Goal: Find specific page/section: Find specific page/section

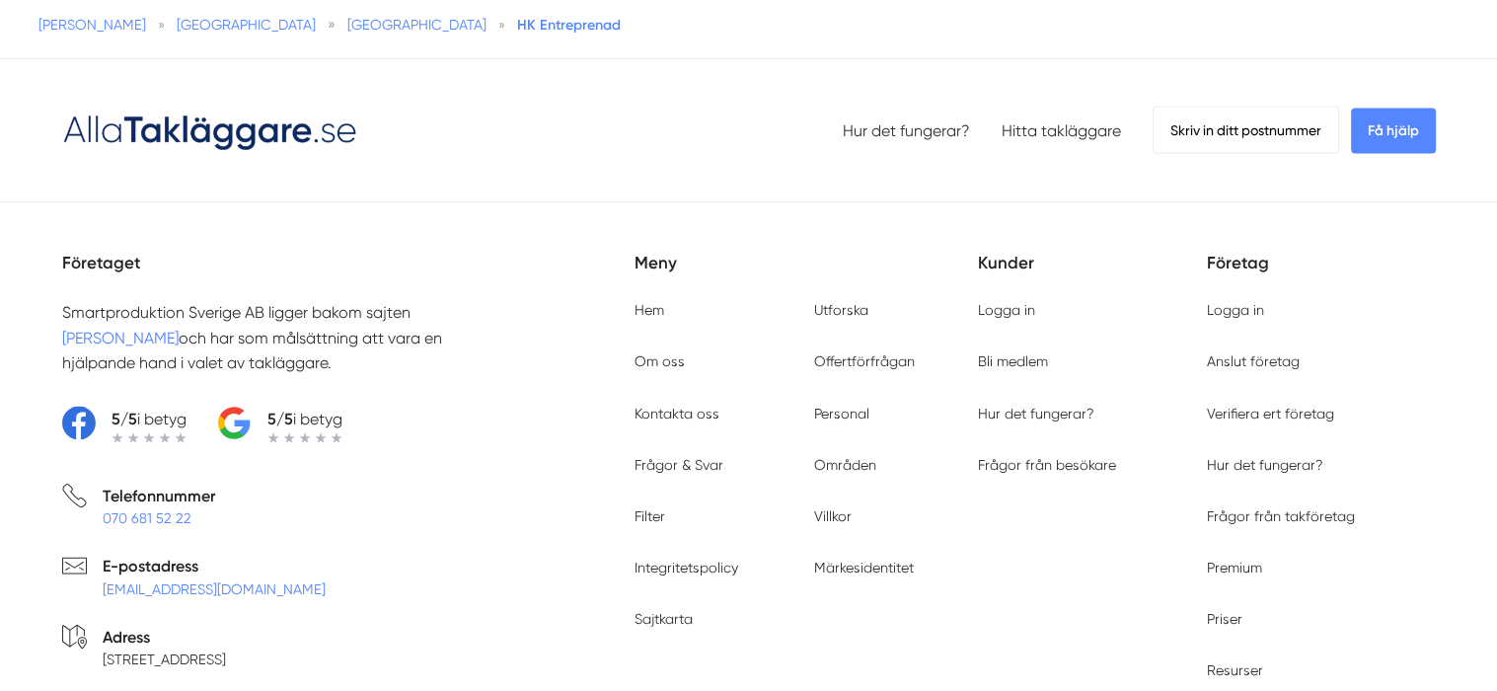
scroll to position [3848, 0]
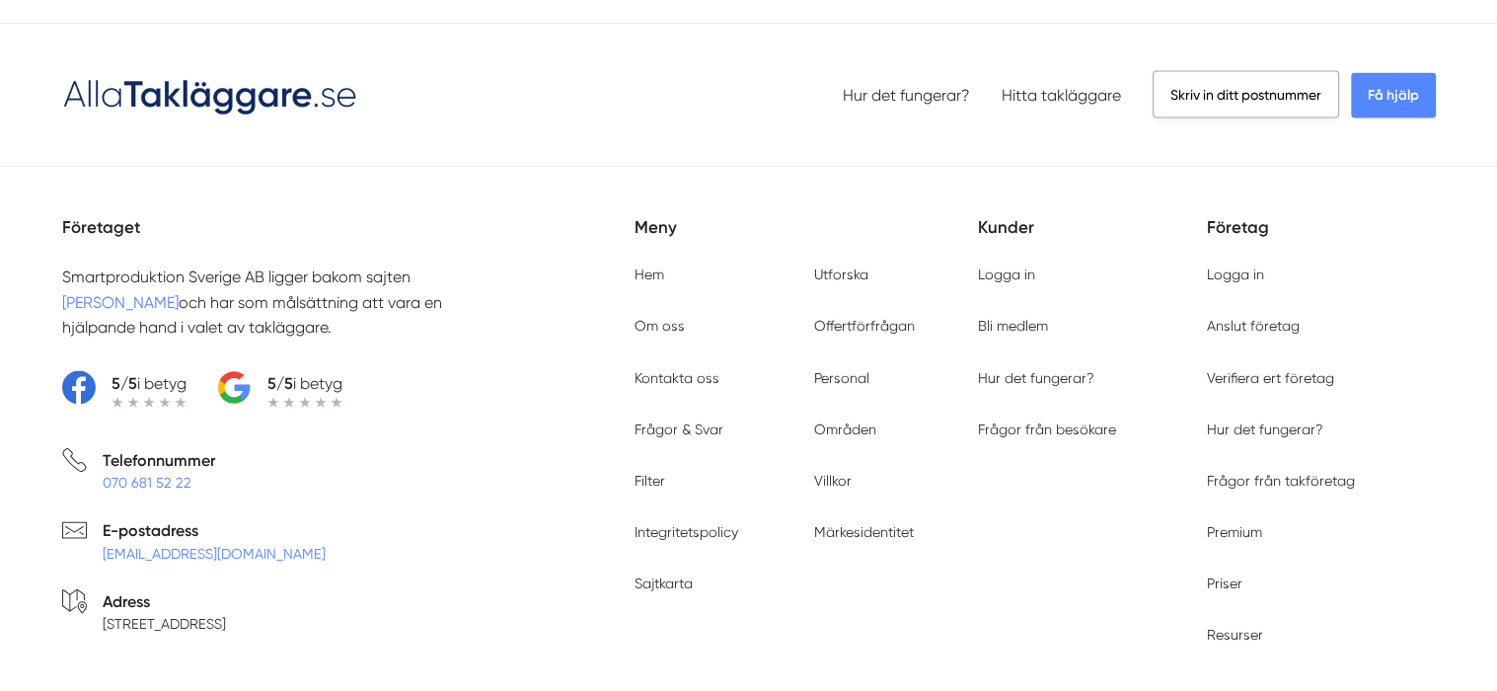
click at [1266, 71] on span "Skriv in ditt postnummer" at bounding box center [1245, 94] width 186 height 47
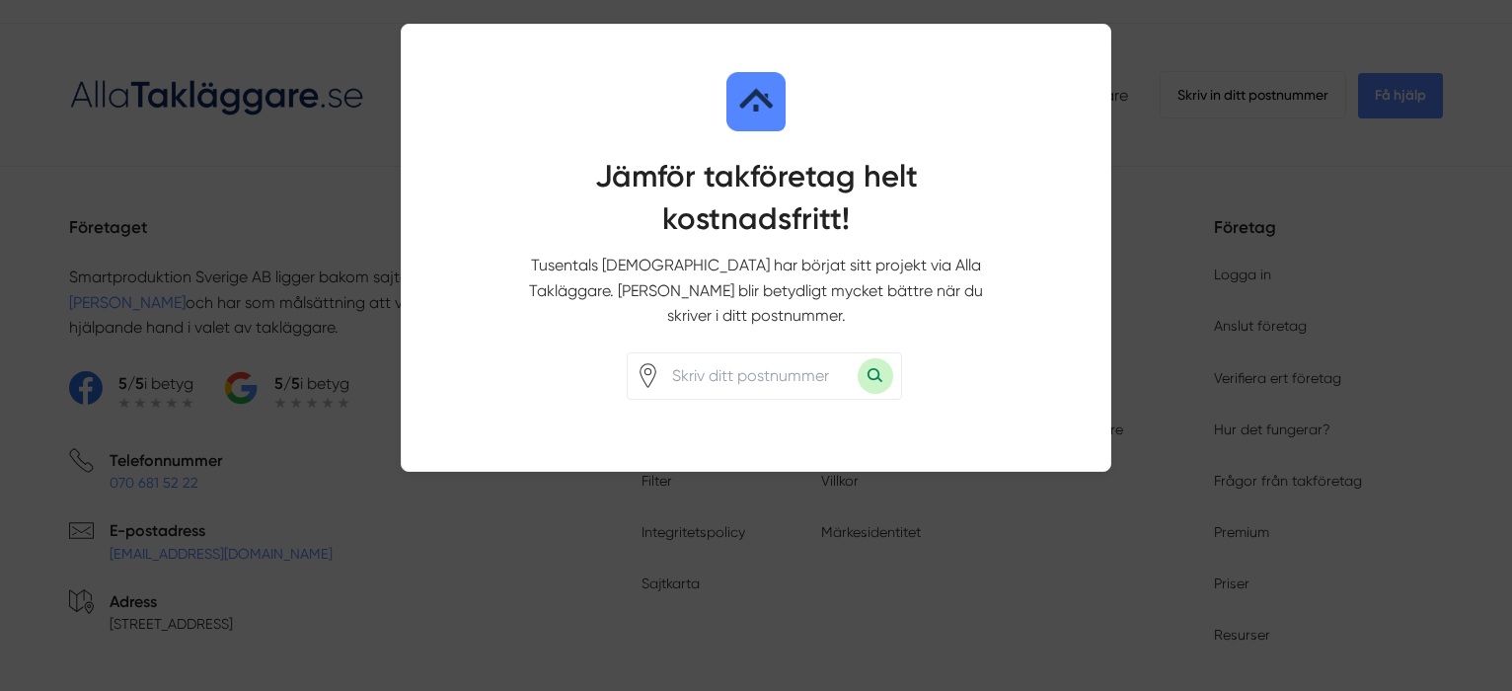
click at [1278, 49] on div at bounding box center [756, 345] width 1512 height 691
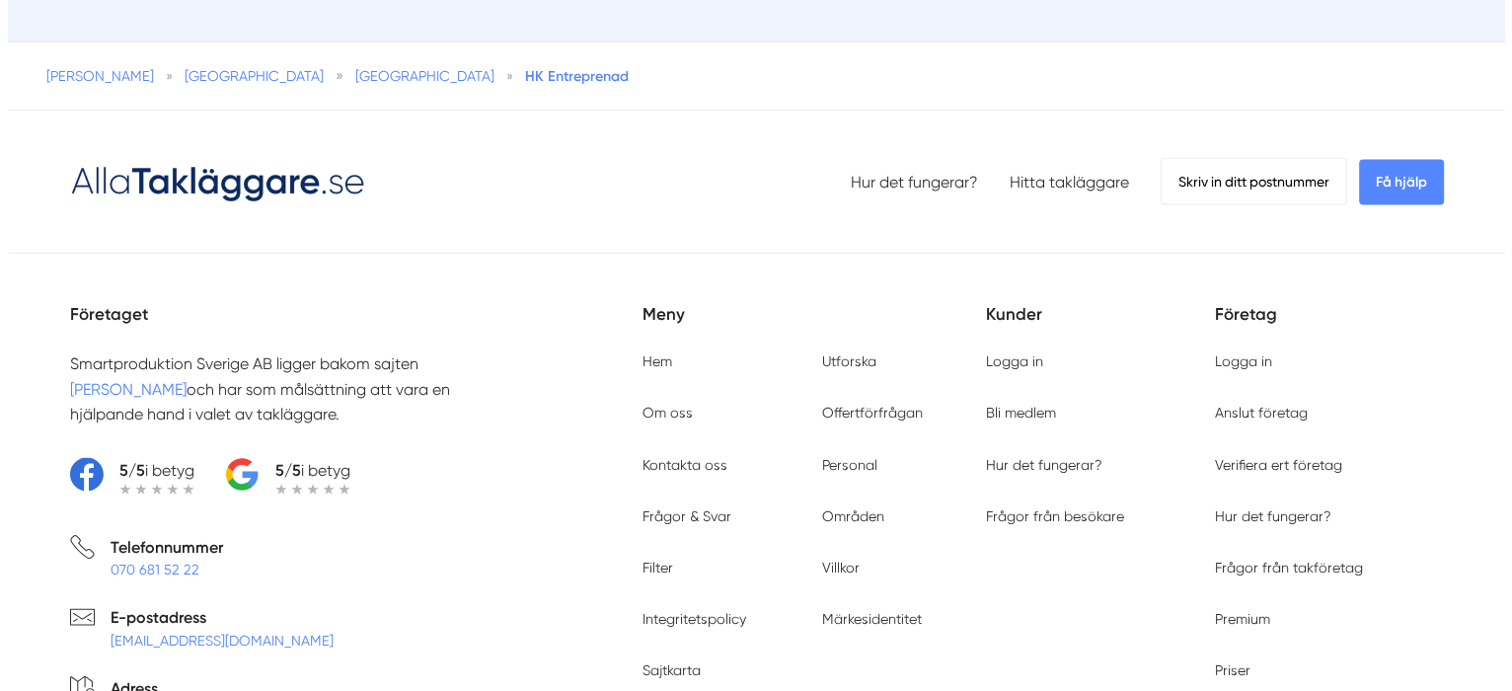
scroll to position [3730, 0]
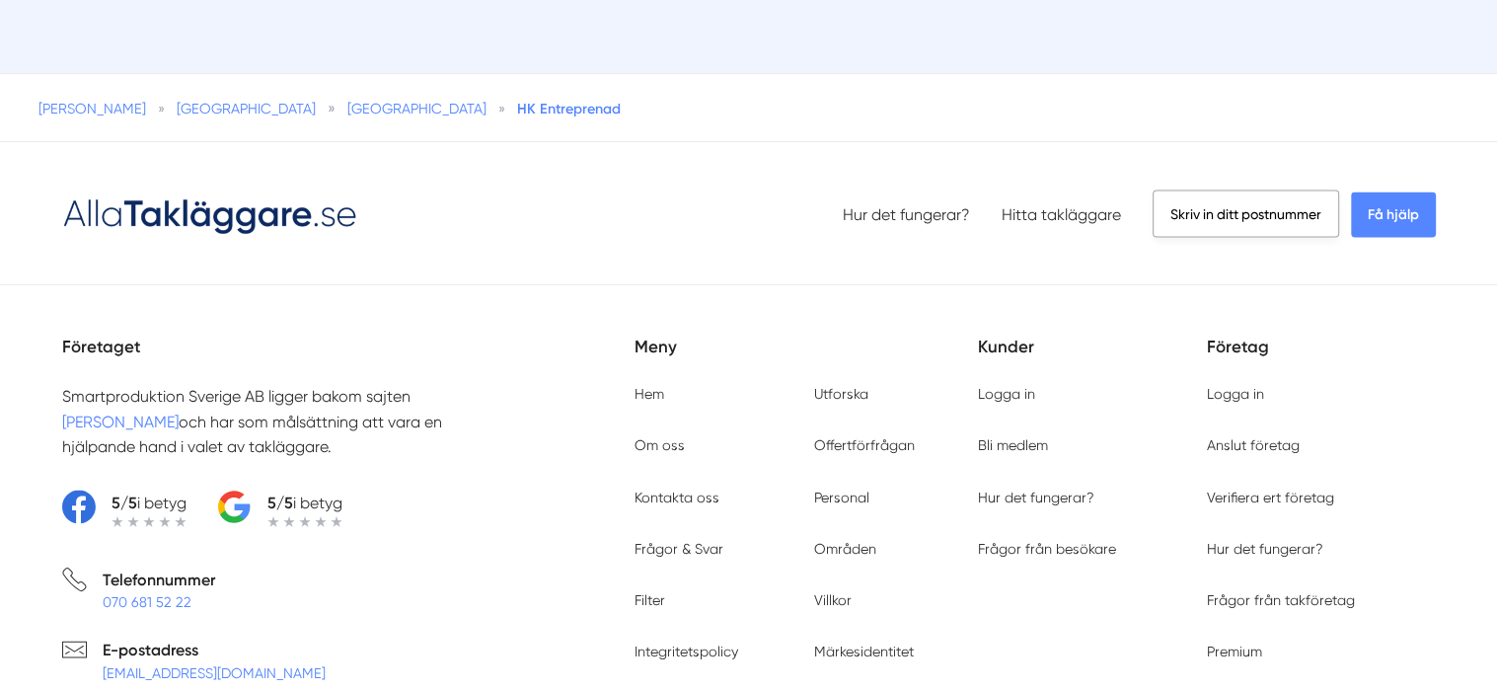
click at [1262, 189] on span "Skriv in ditt postnummer" at bounding box center [1245, 212] width 186 height 47
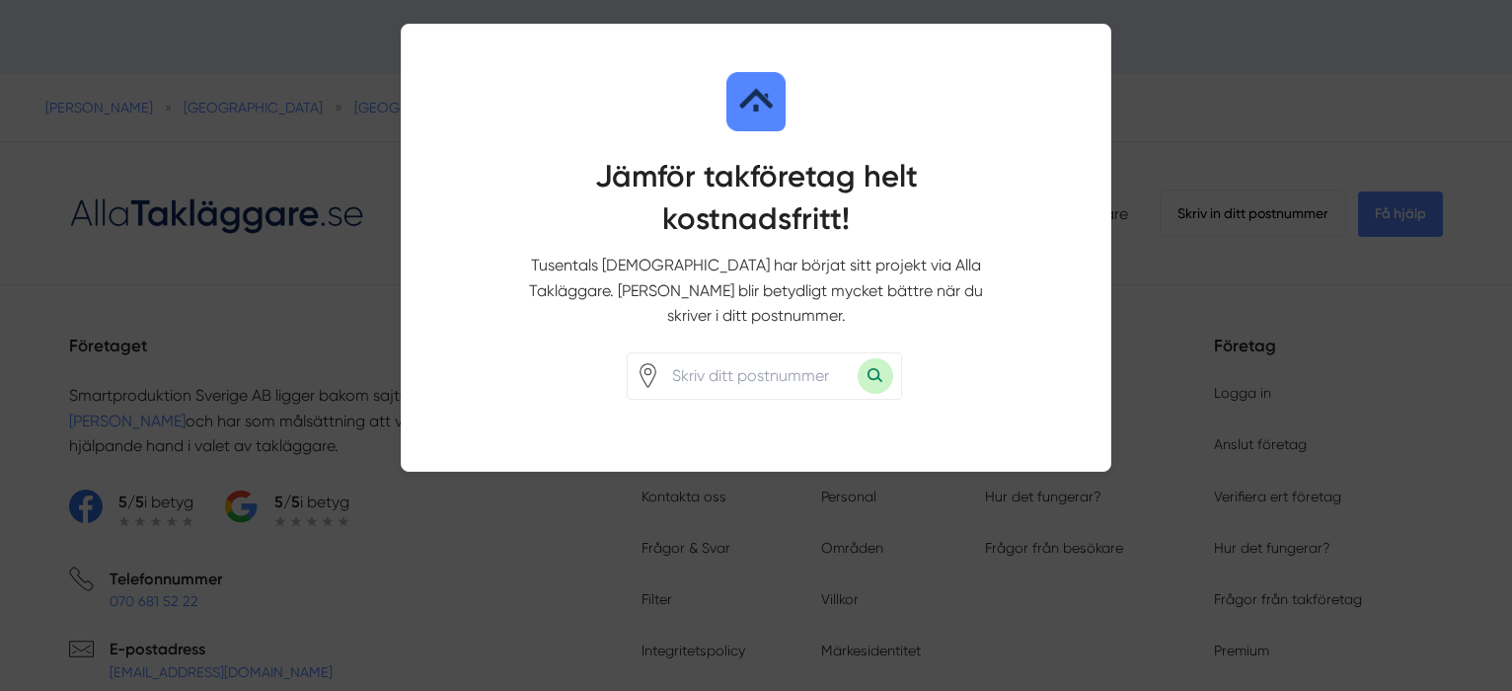
click at [798, 354] on input "number" at bounding box center [758, 375] width 197 height 45
click at [696, 353] on input "11347" at bounding box center [758, 375] width 197 height 45
click at [715, 354] on input "11347" at bounding box center [758, 375] width 197 height 45
type input "13147"
click at [887, 358] on button "Sök med postnummer" at bounding box center [875, 376] width 36 height 36
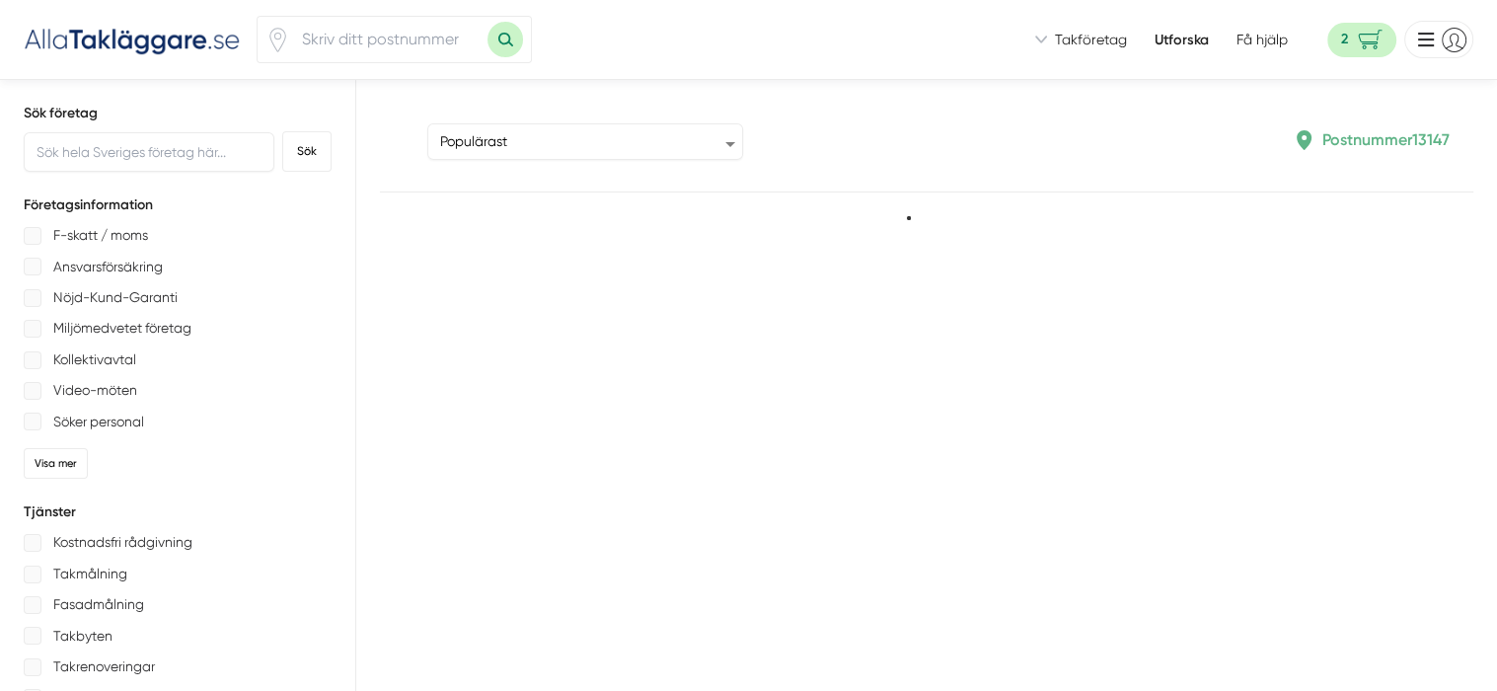
type input "13147"
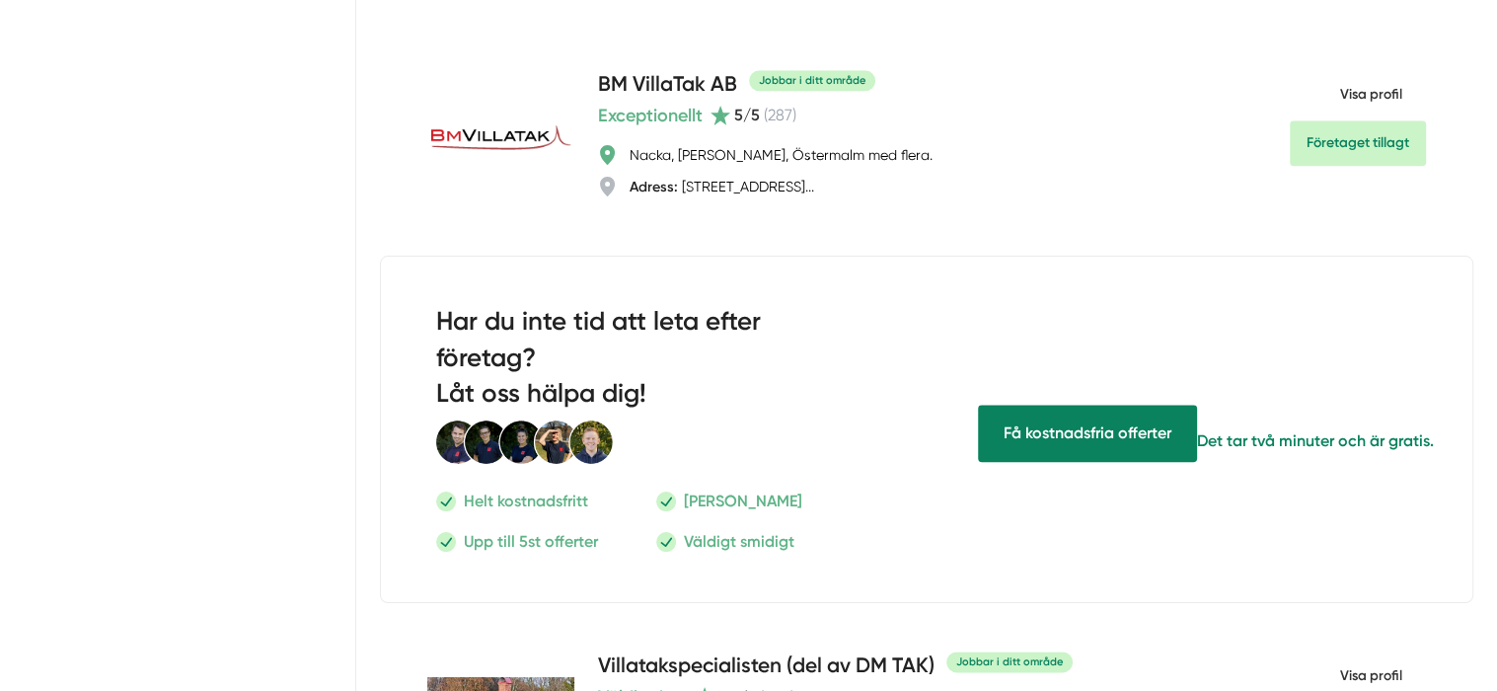
scroll to position [2171, 0]
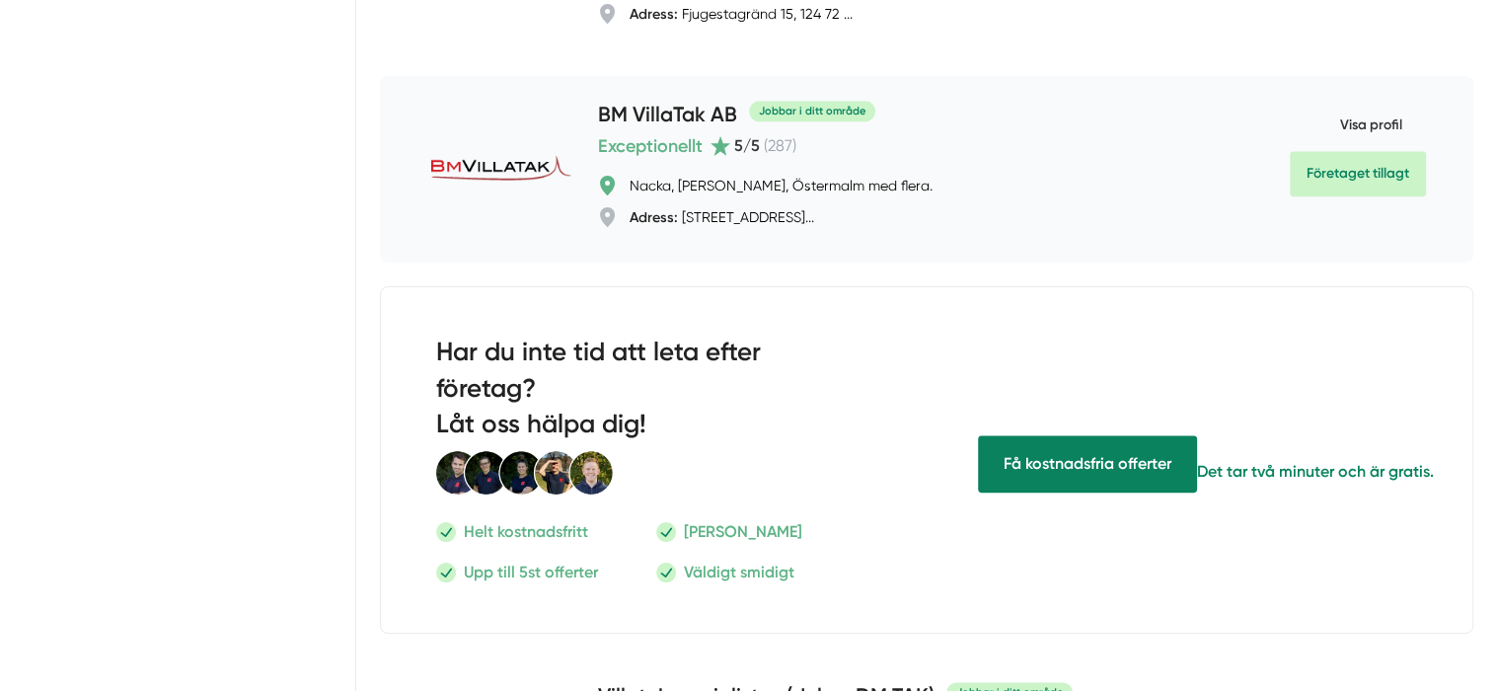
click at [1366, 161] on link "Företaget tillagt" at bounding box center [1358, 173] width 136 height 45
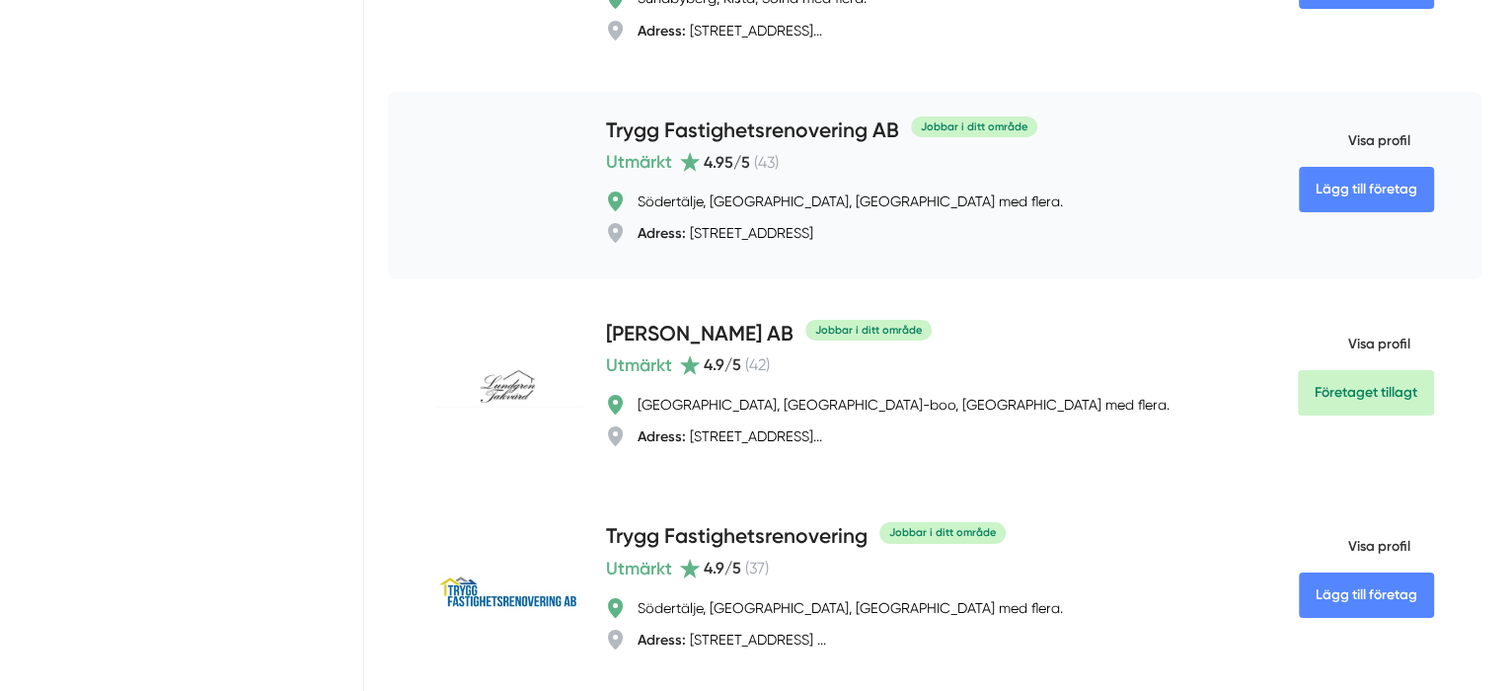
scroll to position [7005, 0]
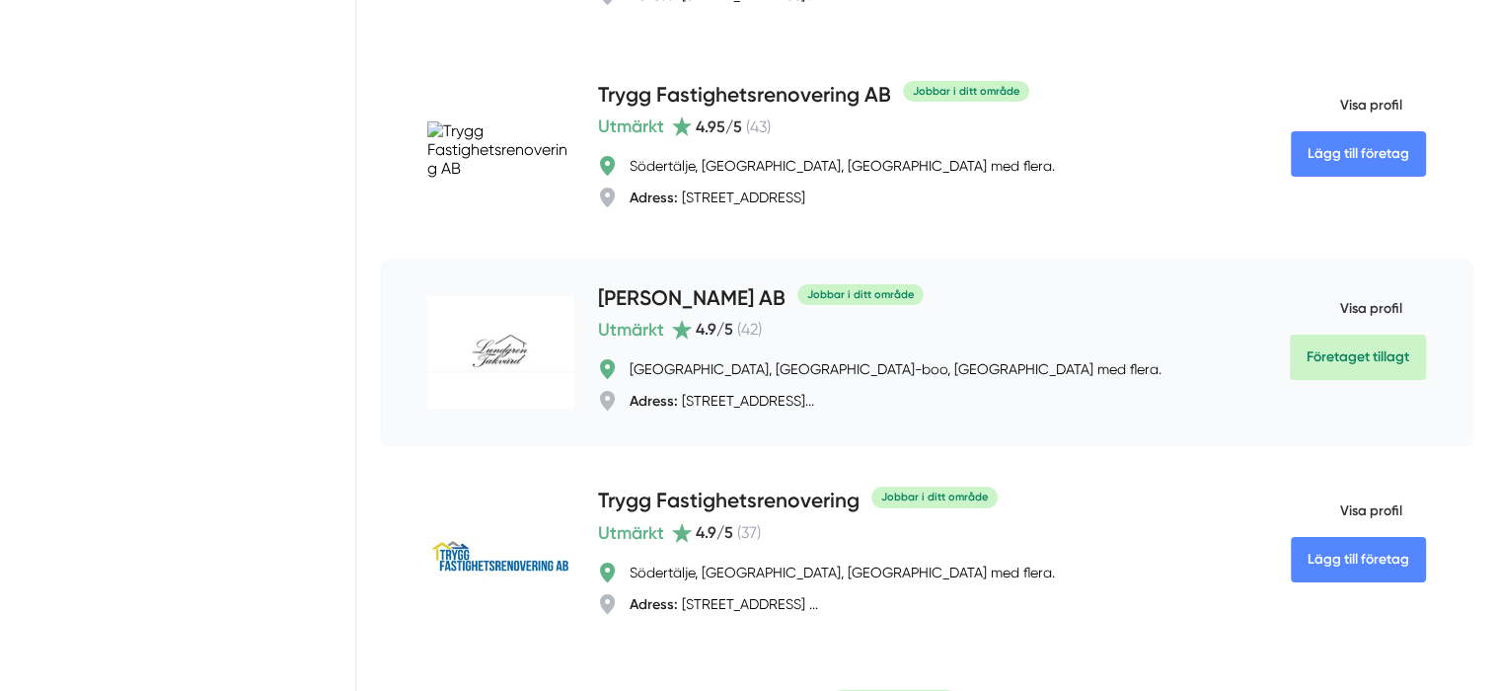
click at [1373, 290] on span "Visa profil" at bounding box center [1346, 308] width 112 height 51
